Goal: Check status

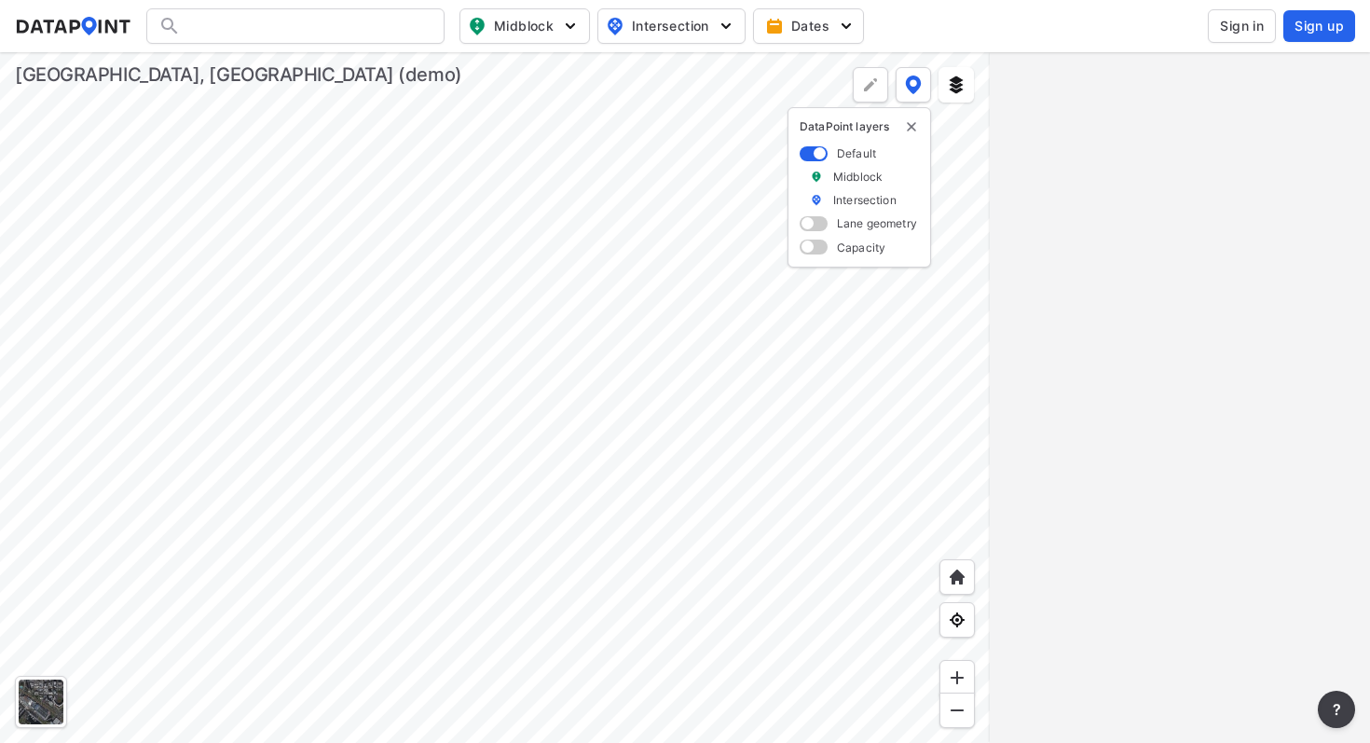
click at [610, 323] on div at bounding box center [495, 397] width 990 height 691
click at [510, 171] on div at bounding box center [495, 397] width 990 height 691
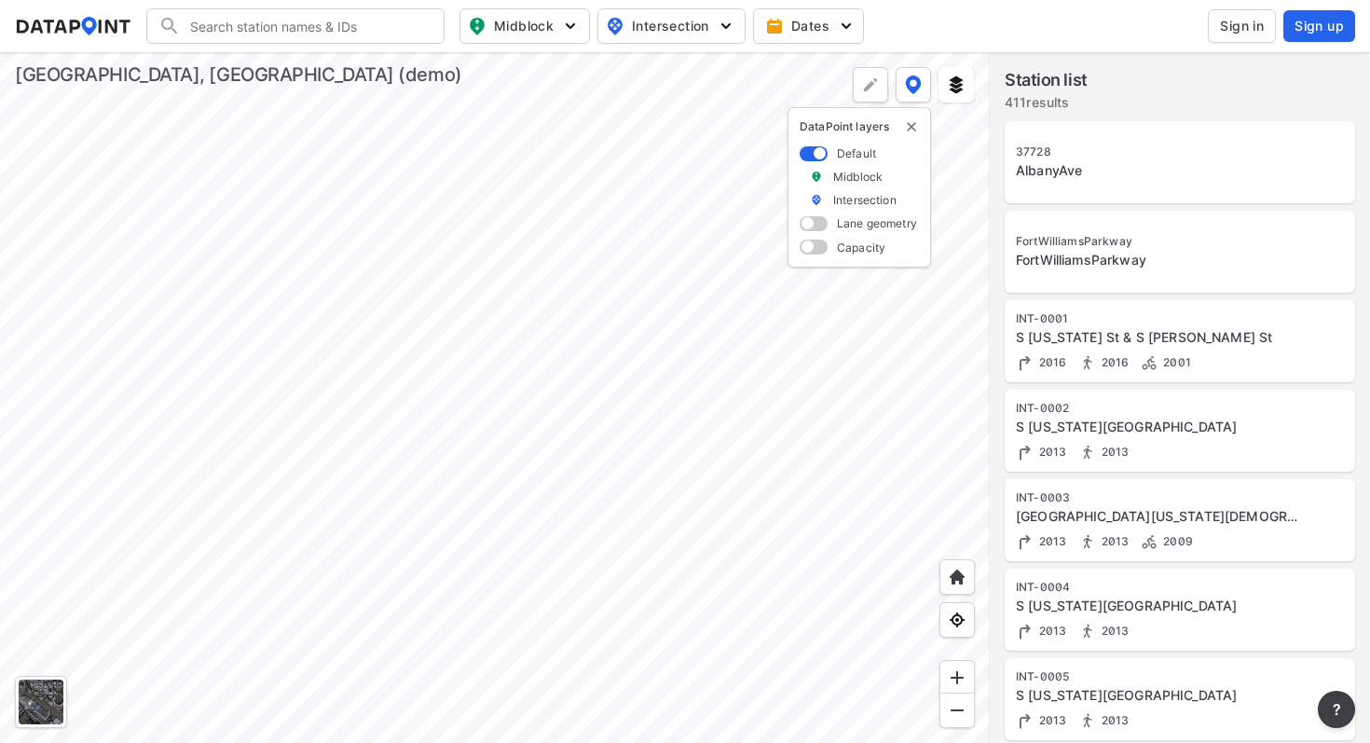
click at [1153, 395] on div "INT-0002 S [US_STATE][GEOGRAPHIC_DATA] 2013 2013" at bounding box center [1180, 431] width 350 height 82
click at [687, 391] on div at bounding box center [495, 397] width 990 height 691
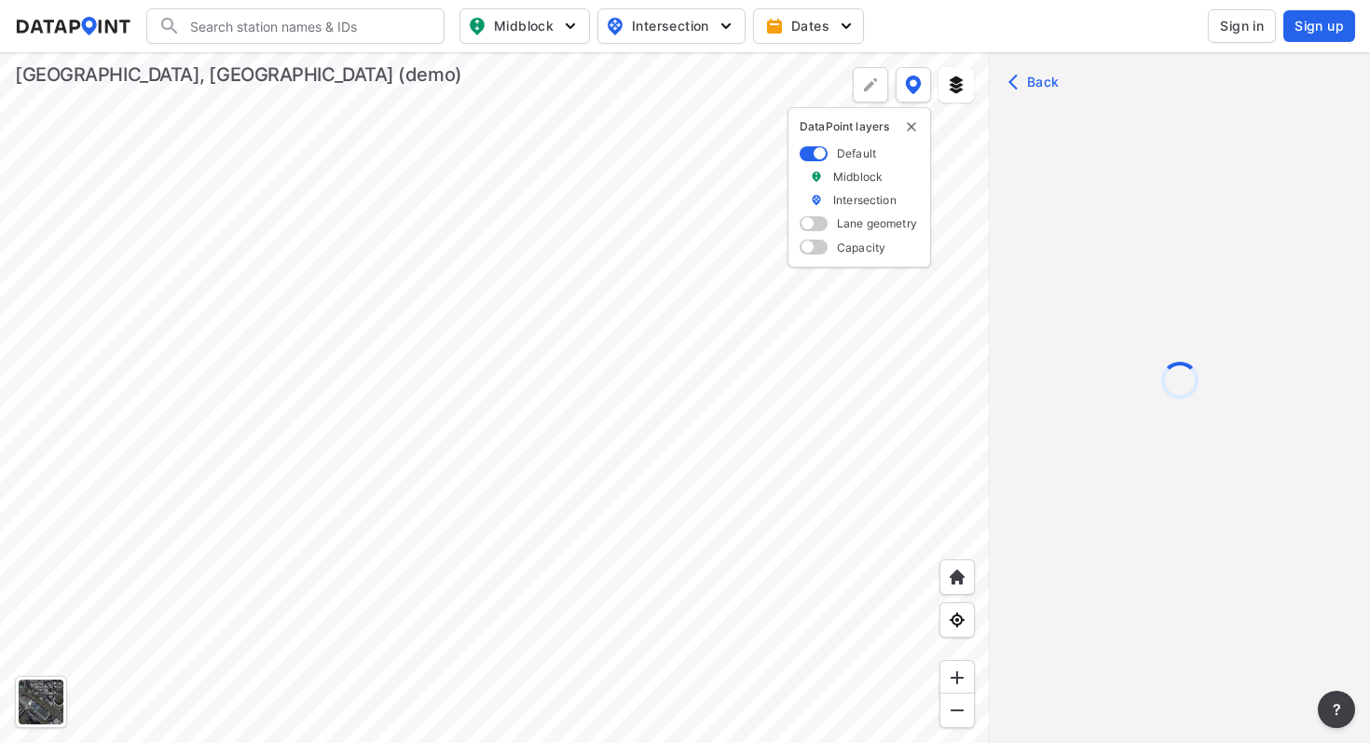
click at [659, 563] on div at bounding box center [495, 397] width 990 height 691
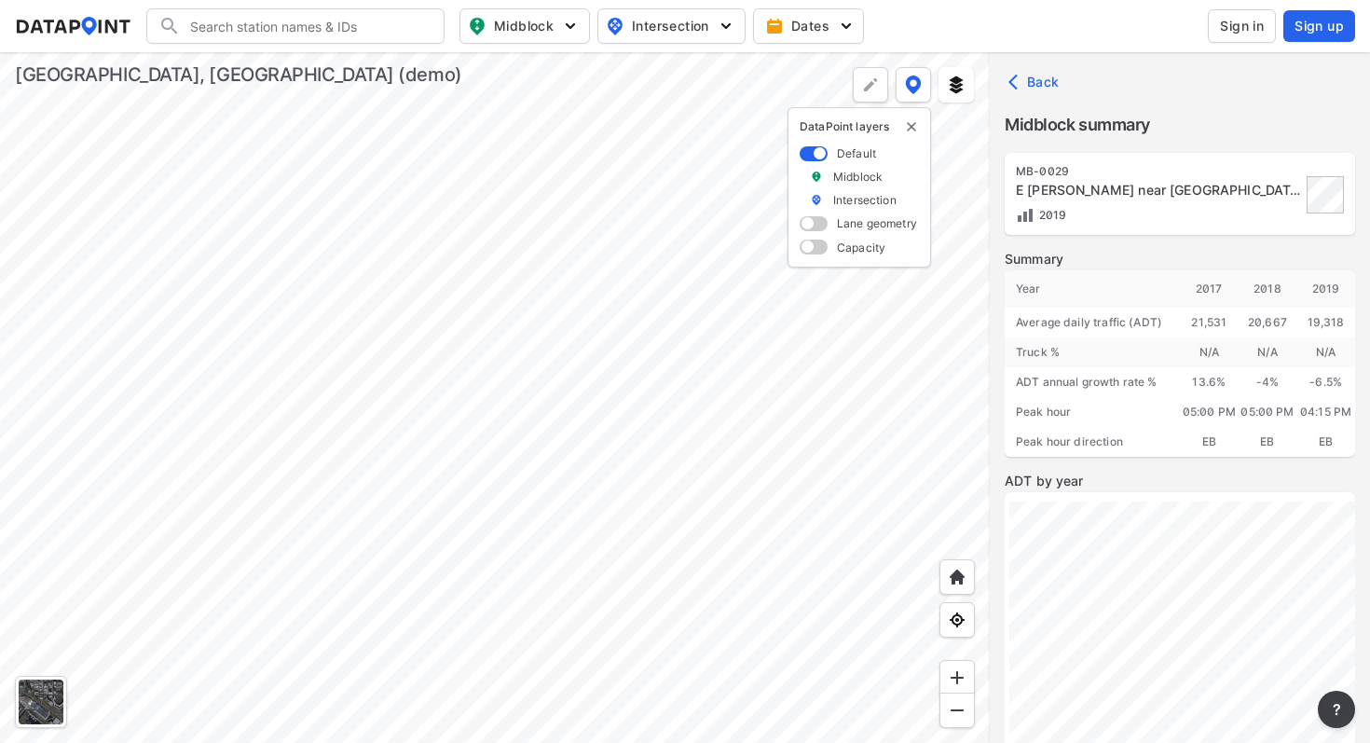
click at [648, 310] on div at bounding box center [495, 397] width 990 height 691
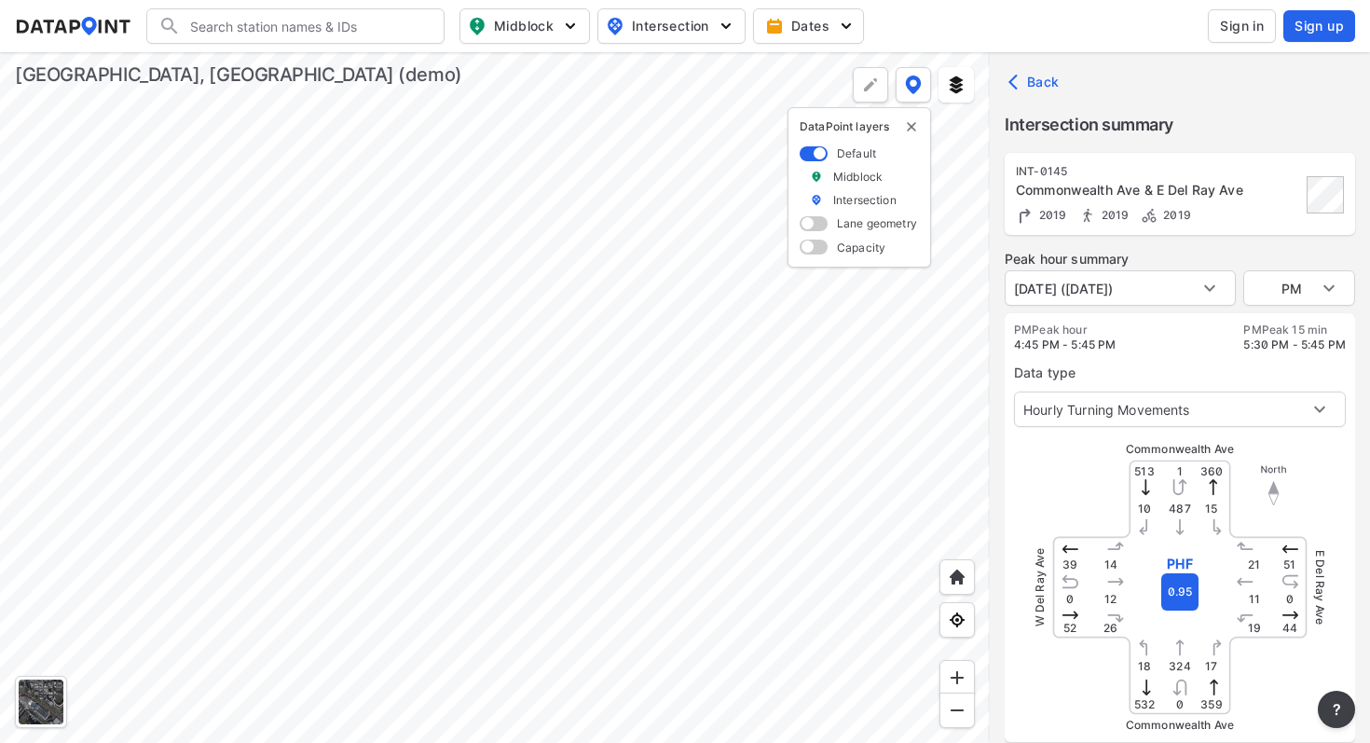
click at [683, 345] on div at bounding box center [495, 397] width 990 height 691
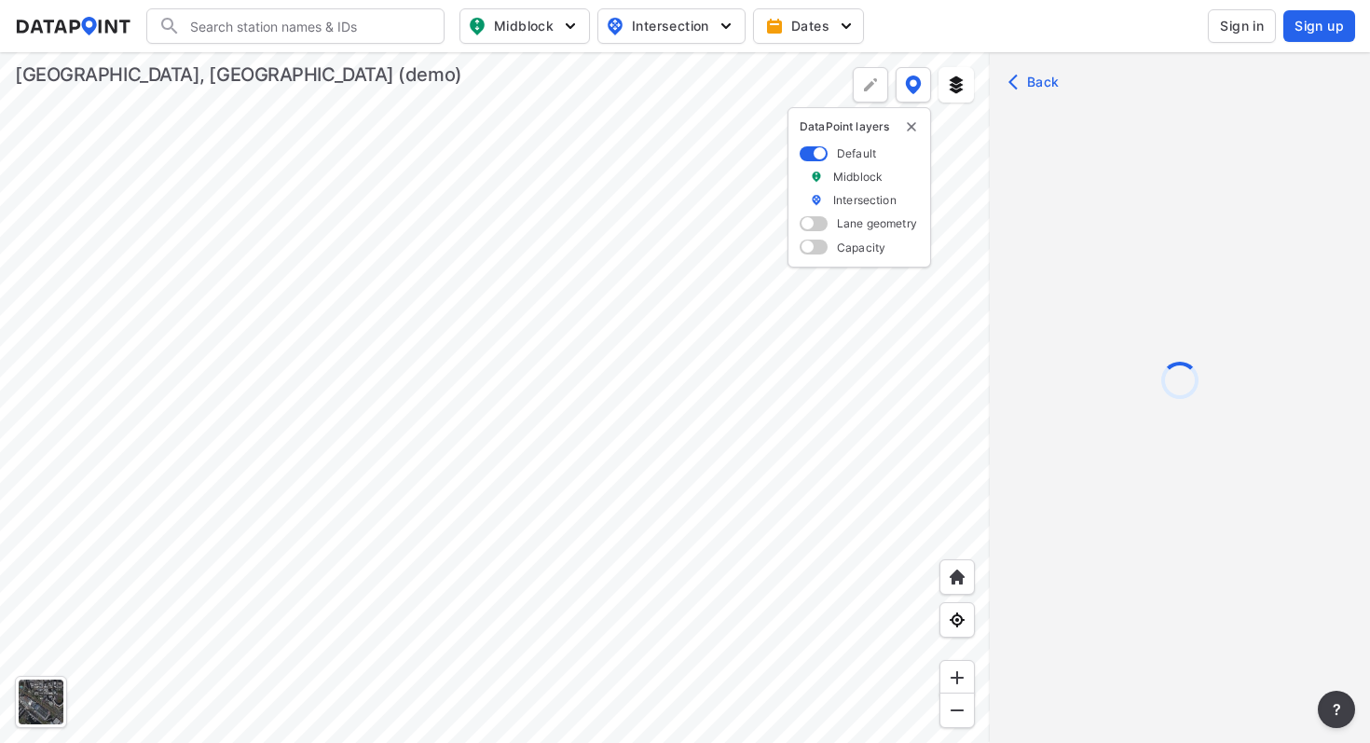
click at [651, 309] on div at bounding box center [495, 397] width 990 height 691
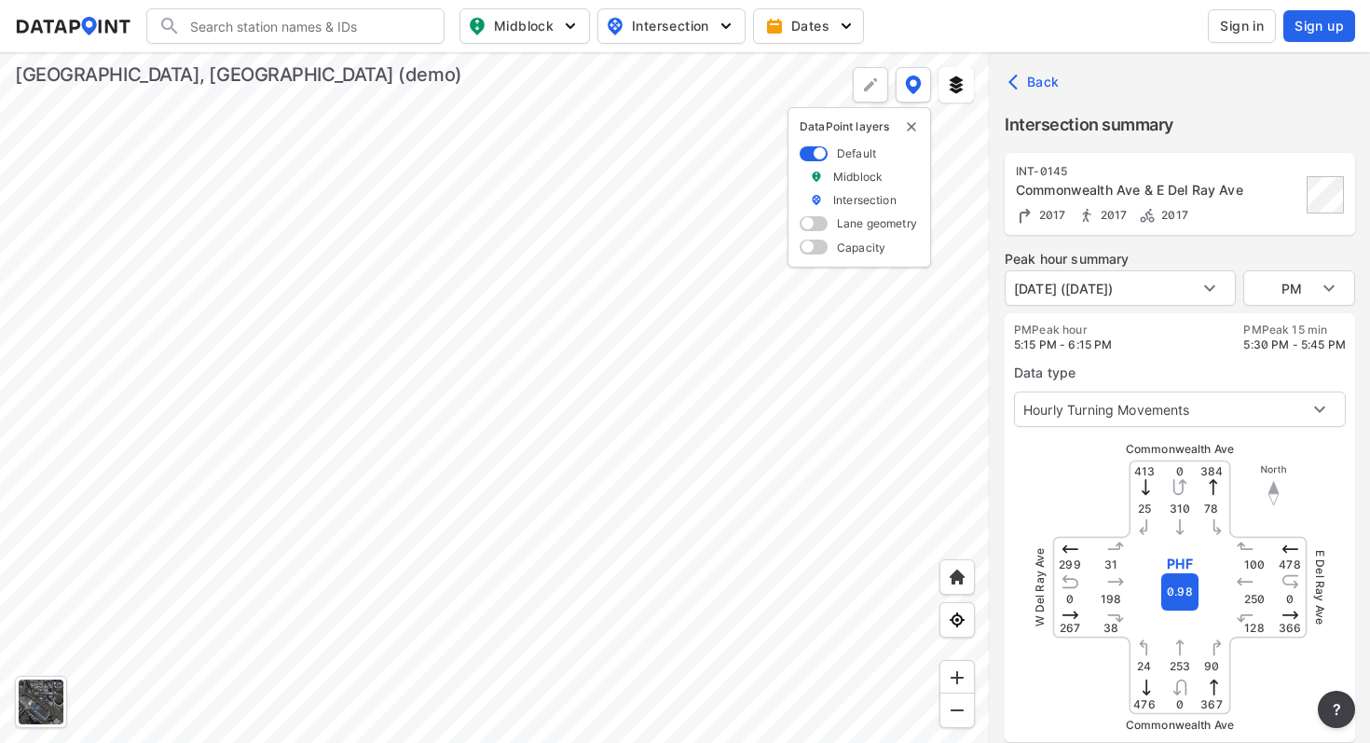
type input "[DATE] ([DATE])"
click at [675, 355] on div at bounding box center [495, 397] width 990 height 691
type input "419"
click at [603, 445] on div at bounding box center [495, 397] width 990 height 691
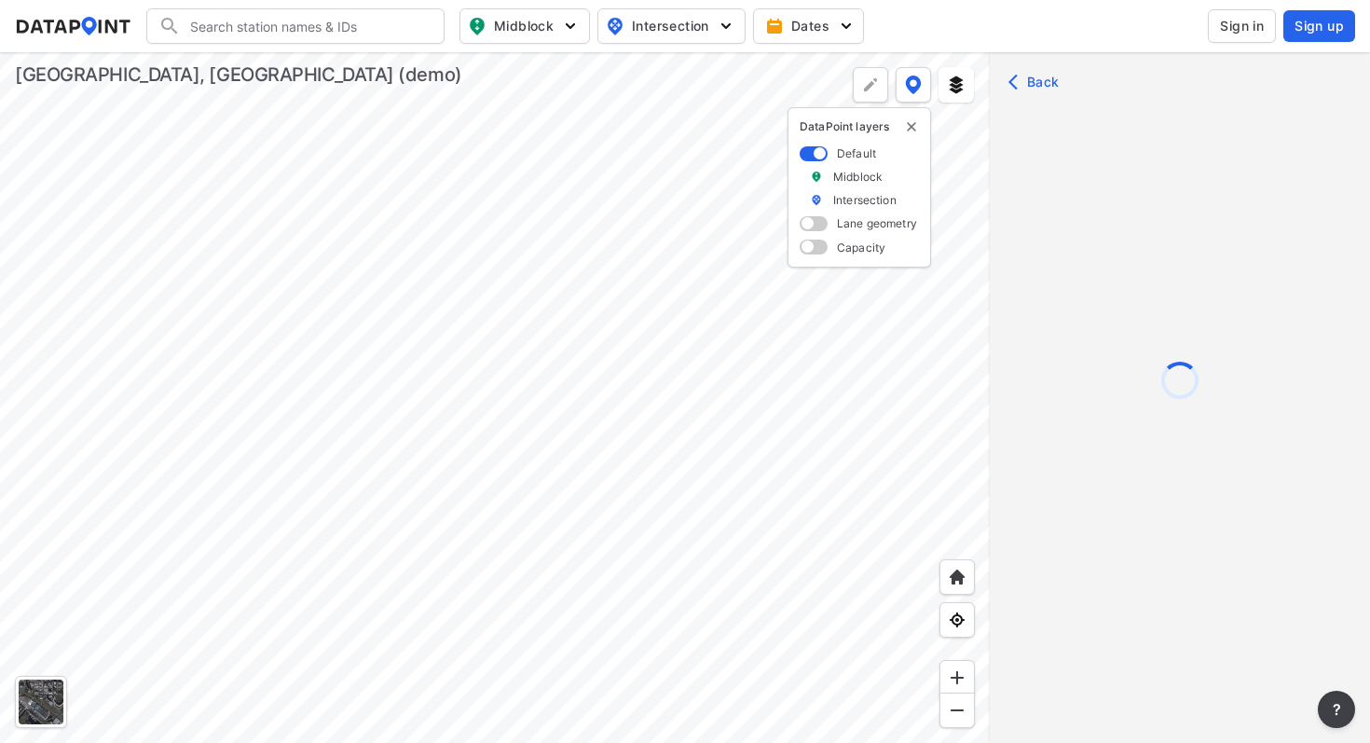
click at [653, 466] on div at bounding box center [495, 397] width 990 height 691
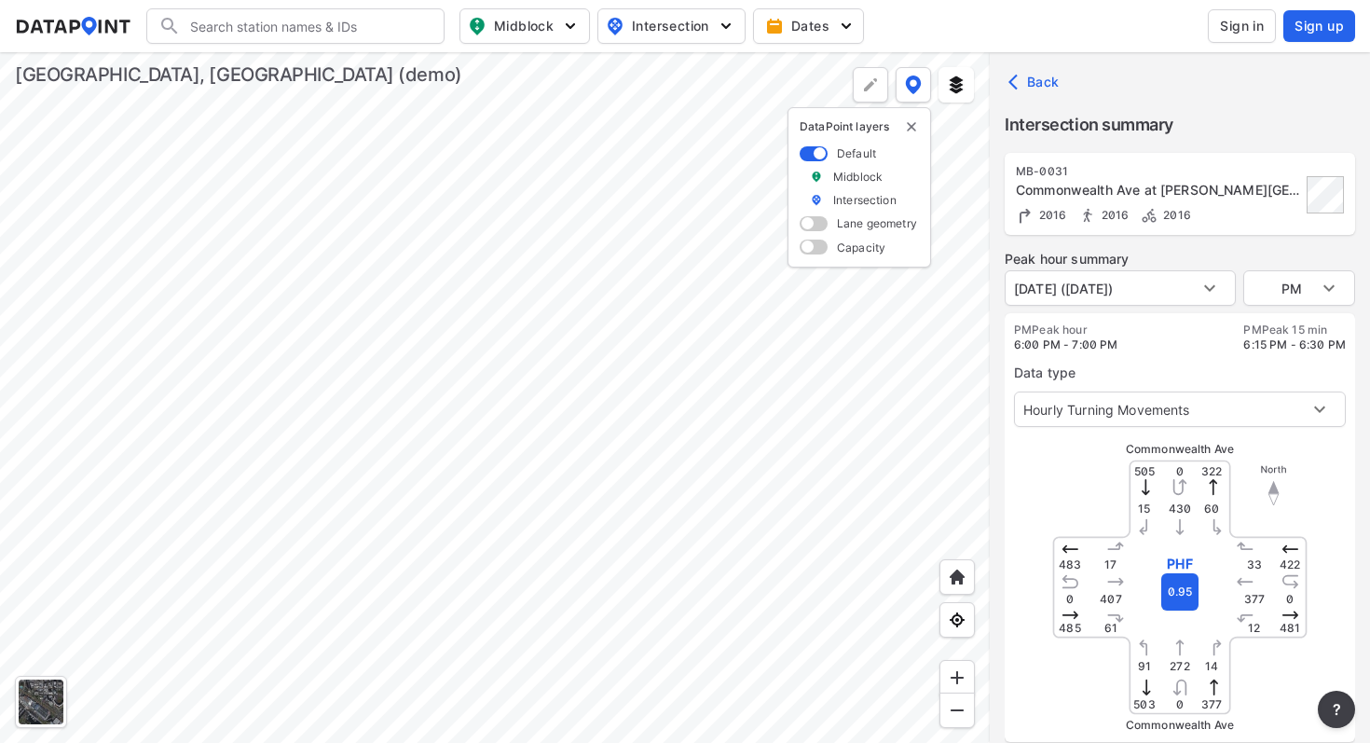
click at [709, 487] on div at bounding box center [495, 397] width 990 height 691
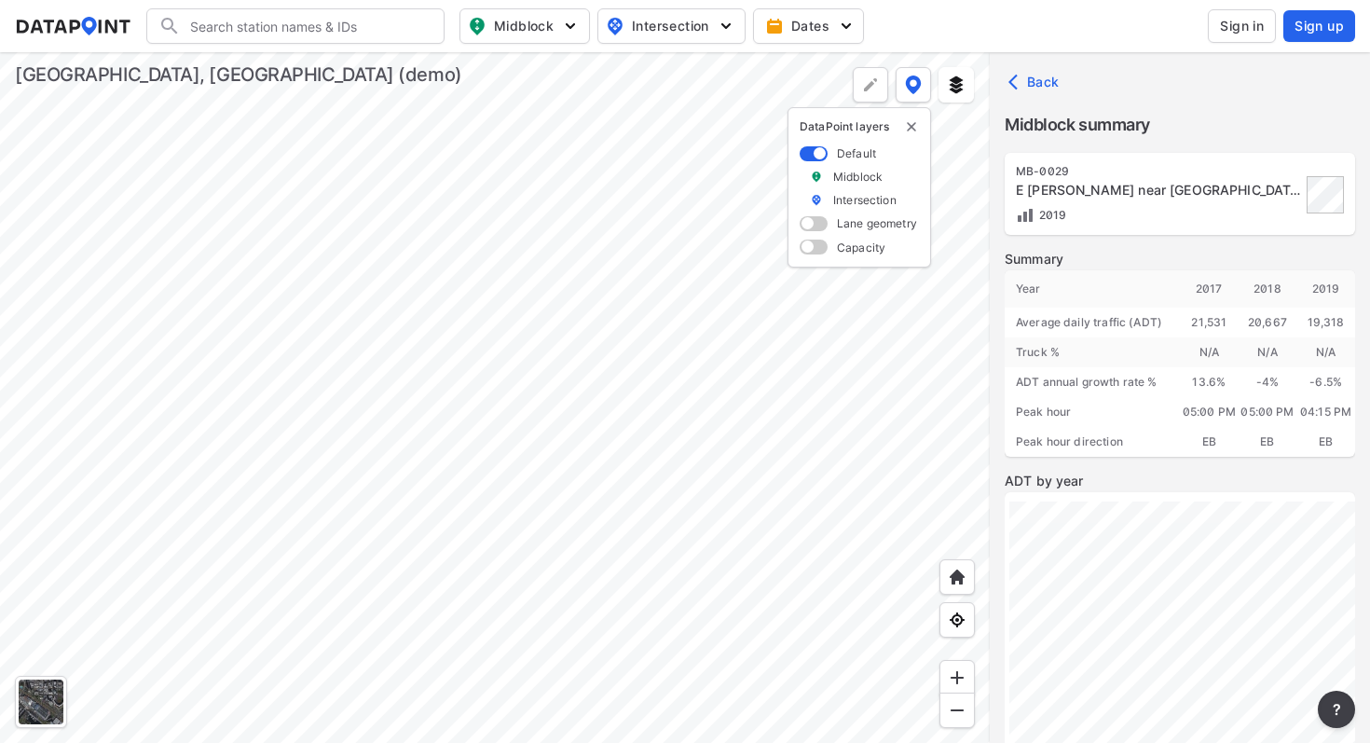
click at [724, 521] on div at bounding box center [495, 397] width 990 height 691
